Goal: Information Seeking & Learning: Learn about a topic

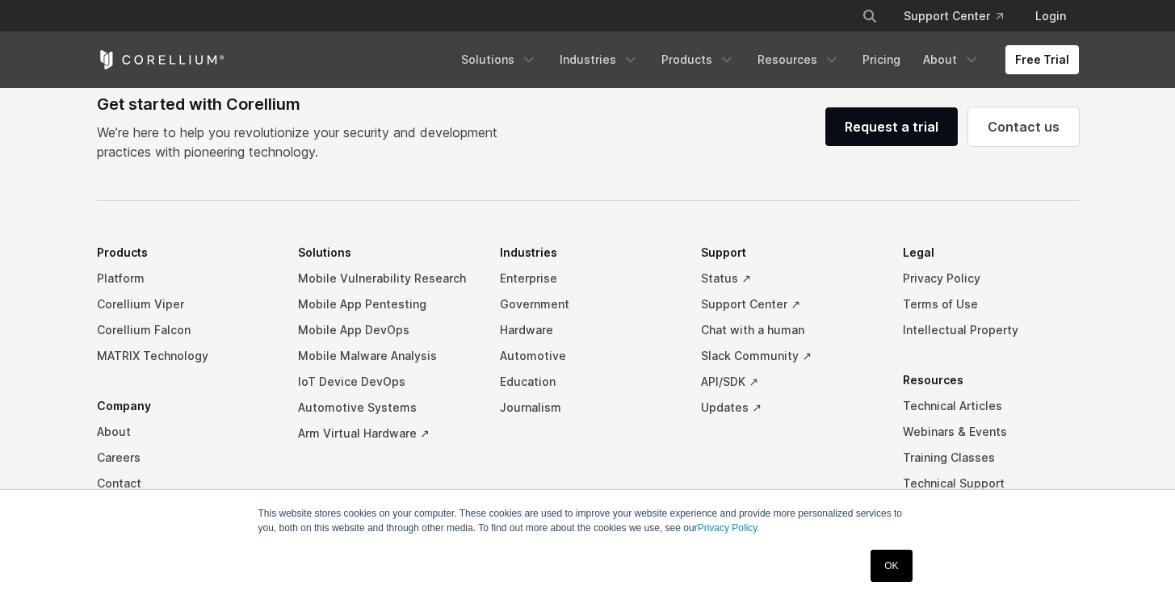
scroll to position [3812, 0]
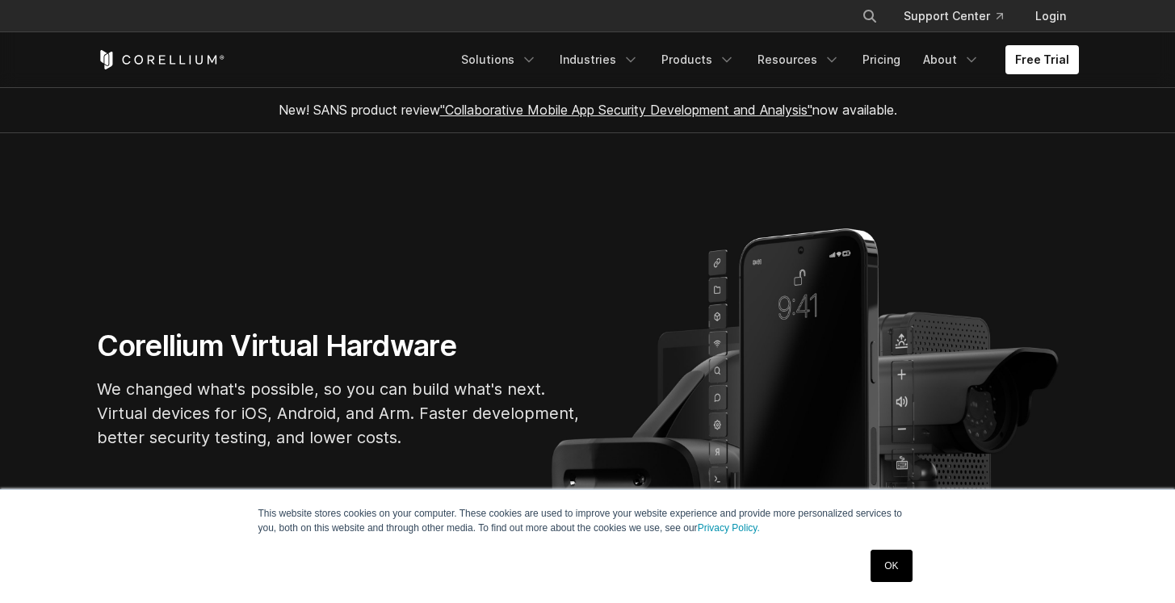
click at [127, 63] on icon "Corellium Home" at bounding box center [126, 60] width 8 height 10
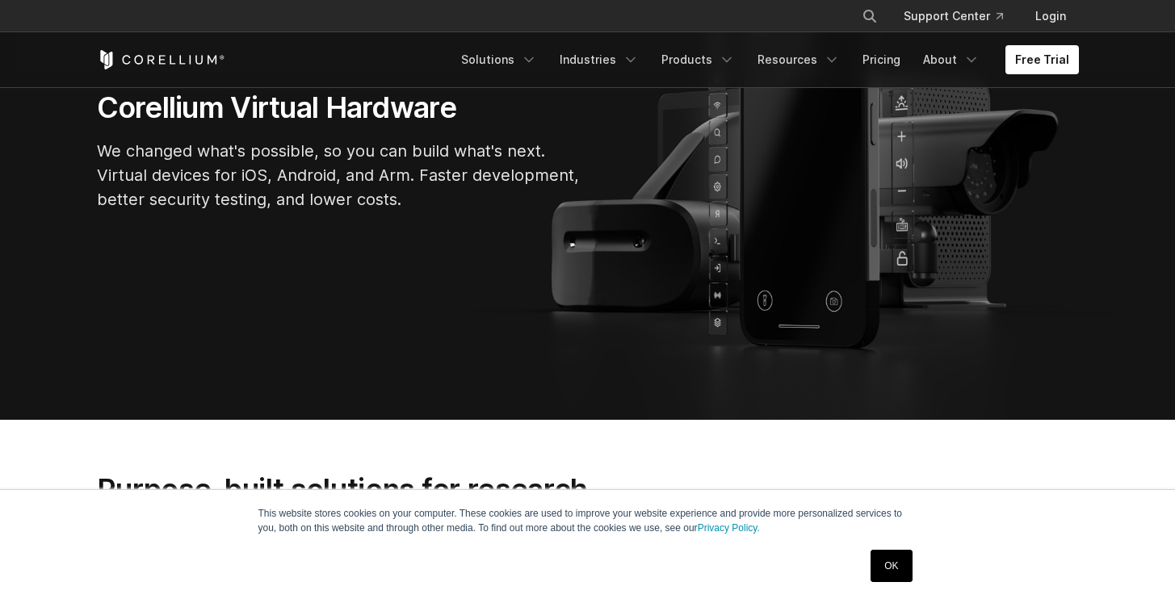
scroll to position [443, 0]
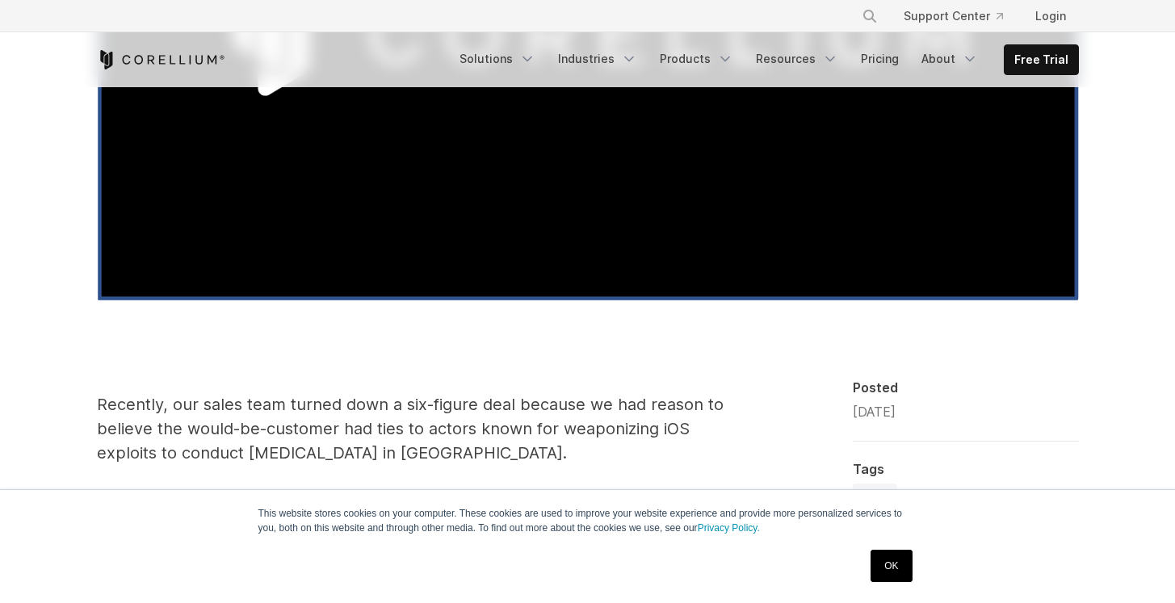
scroll to position [566, 0]
